Goal: Navigation & Orientation: Go to known website

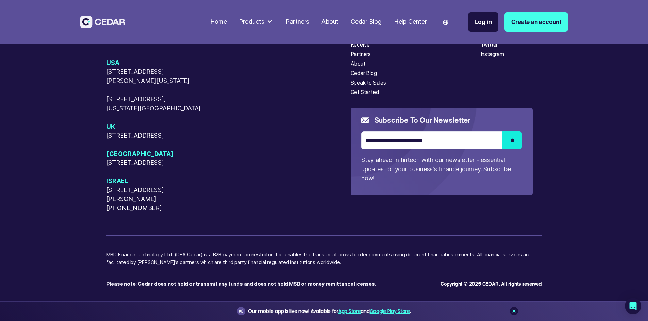
scroll to position [4495, 0]
click at [362, 39] on div "Send" at bounding box center [356, 35] width 12 height 8
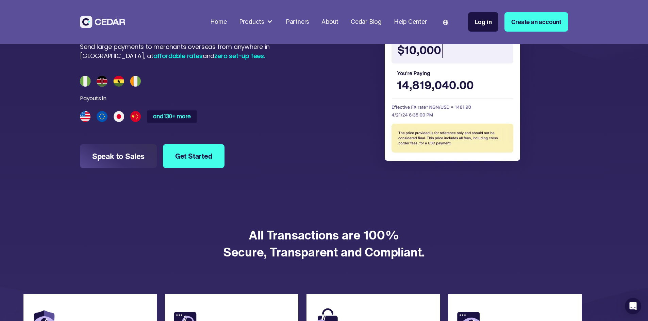
scroll to position [782, 0]
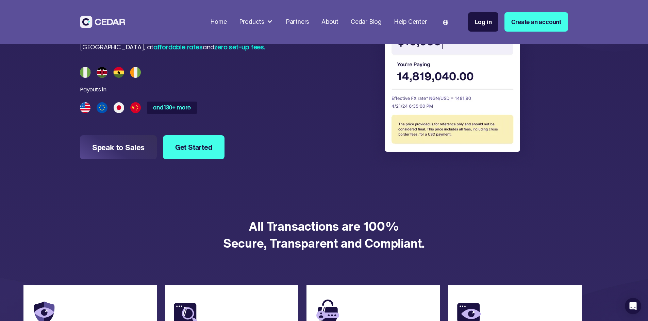
click at [227, 20] on div "Home" at bounding box center [218, 21] width 17 height 9
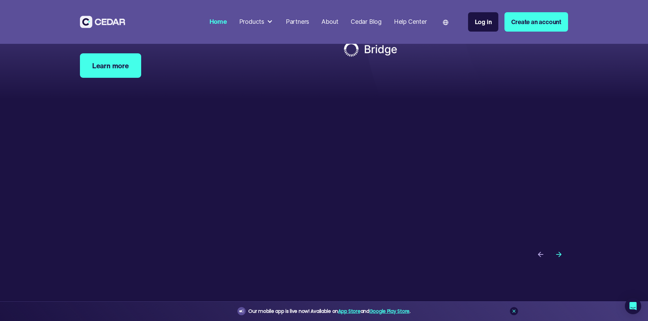
scroll to position [2278, 0]
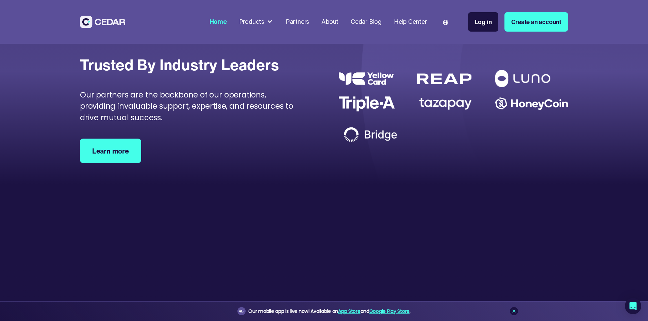
scroll to position [2176, 0]
